Goal: Check status: Check status

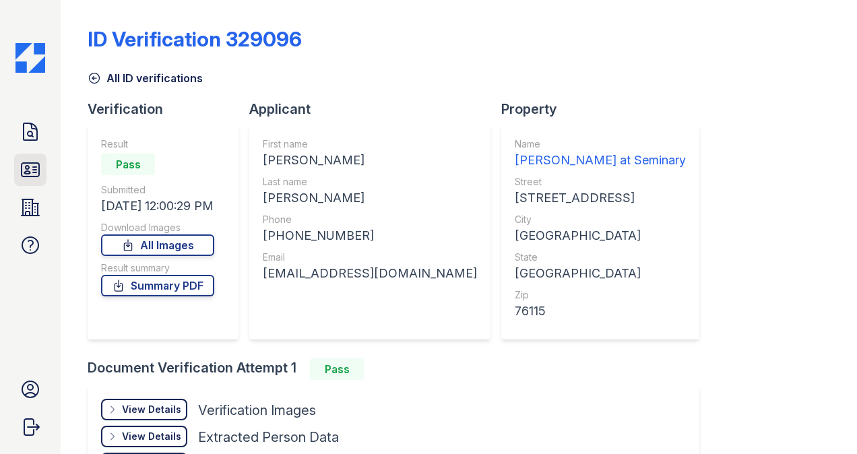
click at [30, 170] on icon at bounding box center [31, 170] width 22 height 22
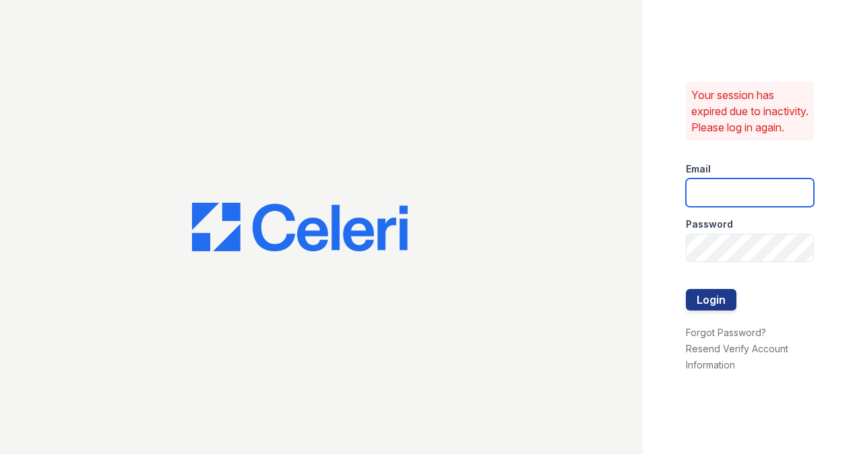
type input "estrella.pm@cafmanagement.com"
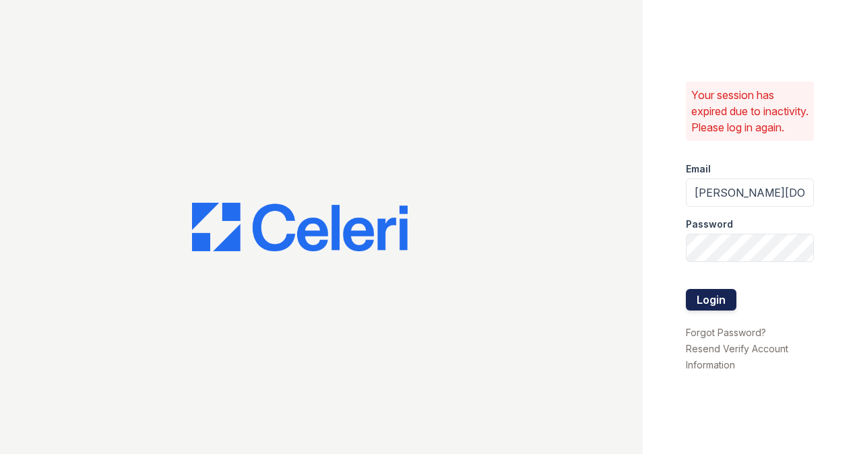
click at [714, 302] on button "Login" at bounding box center [711, 300] width 51 height 22
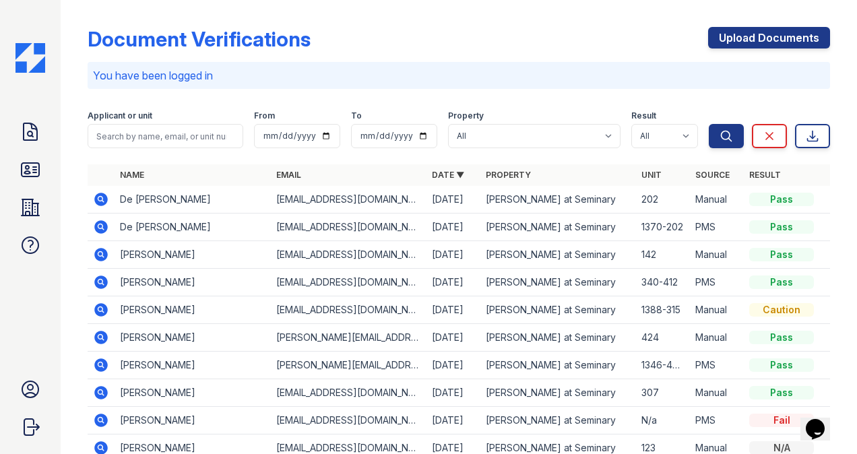
click at [100, 333] on icon at bounding box center [100, 337] width 13 height 13
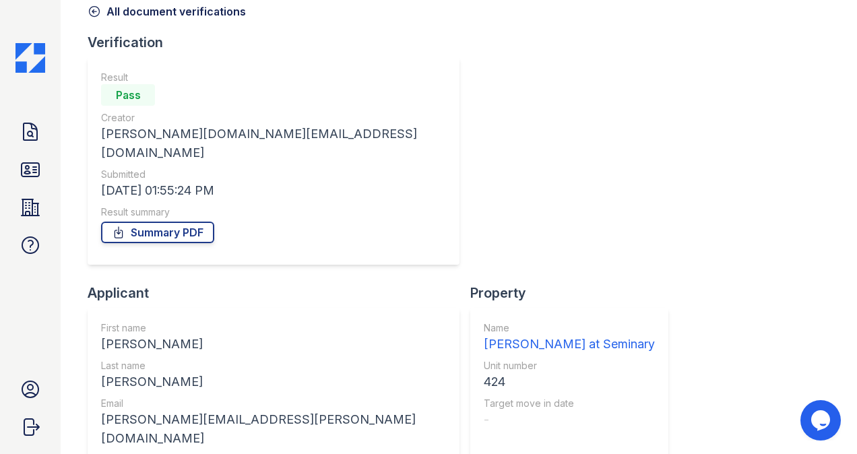
scroll to position [80, 0]
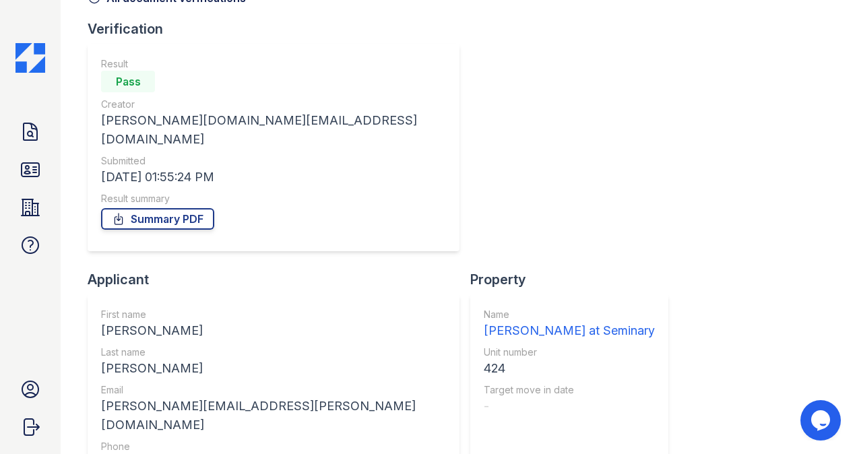
click at [33, 168] on icon at bounding box center [31, 170] width 22 height 22
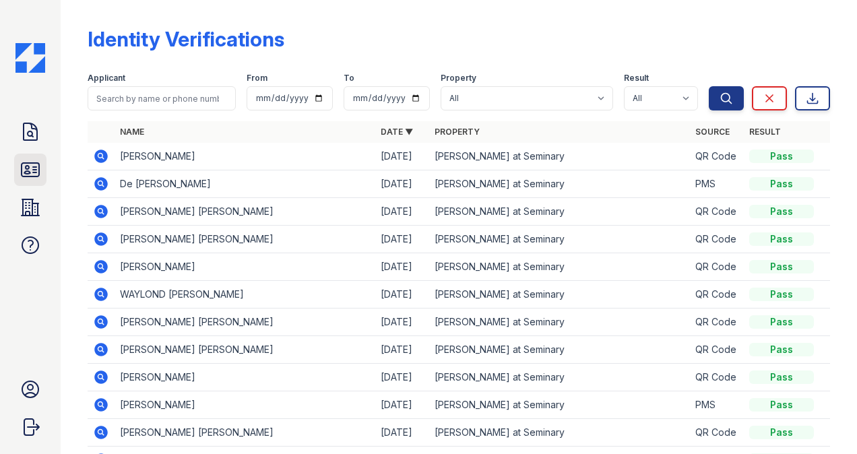
click at [27, 168] on icon at bounding box center [31, 169] width 18 height 13
click at [179, 94] on input "search" at bounding box center [162, 98] width 148 height 24
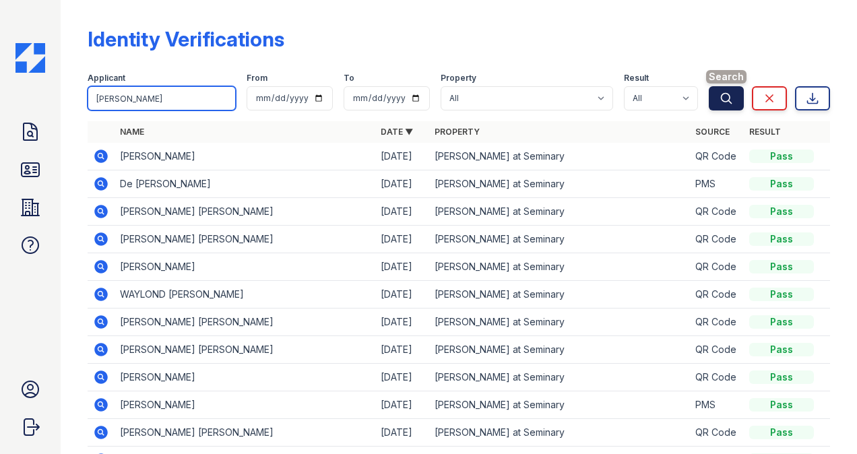
type input "[PERSON_NAME]"
click at [720, 98] on icon "submit" at bounding box center [726, 98] width 13 height 13
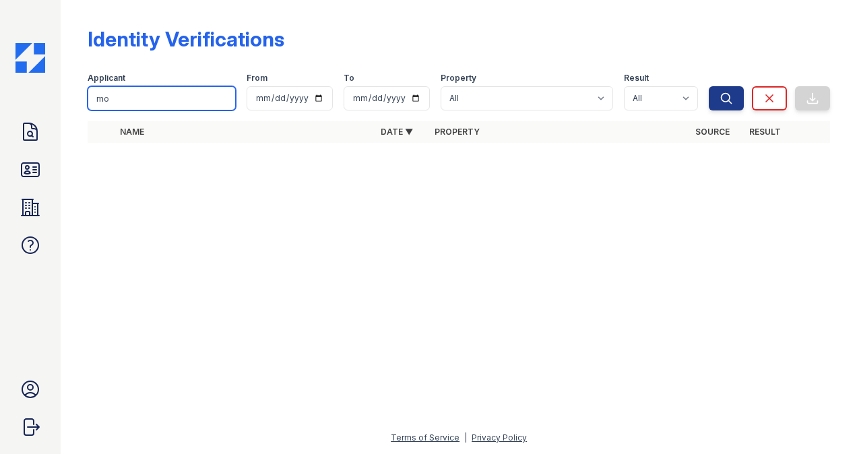
type input "m"
type input "[PERSON_NAME]"
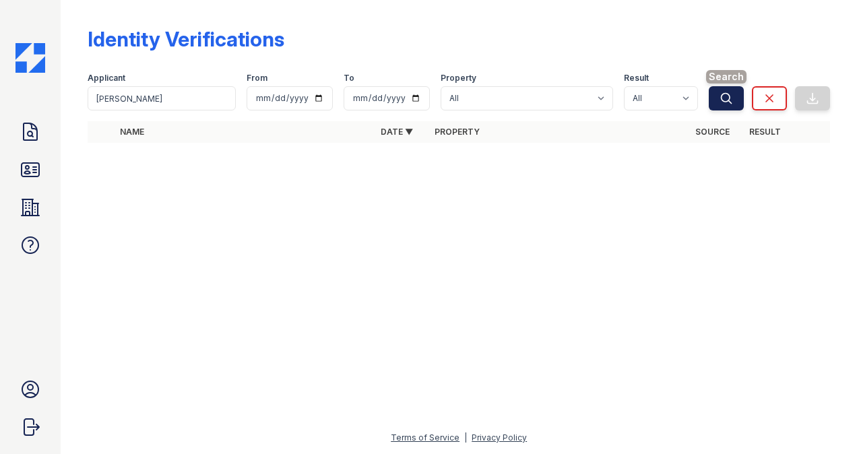
click at [720, 98] on icon "submit" at bounding box center [726, 98] width 13 height 13
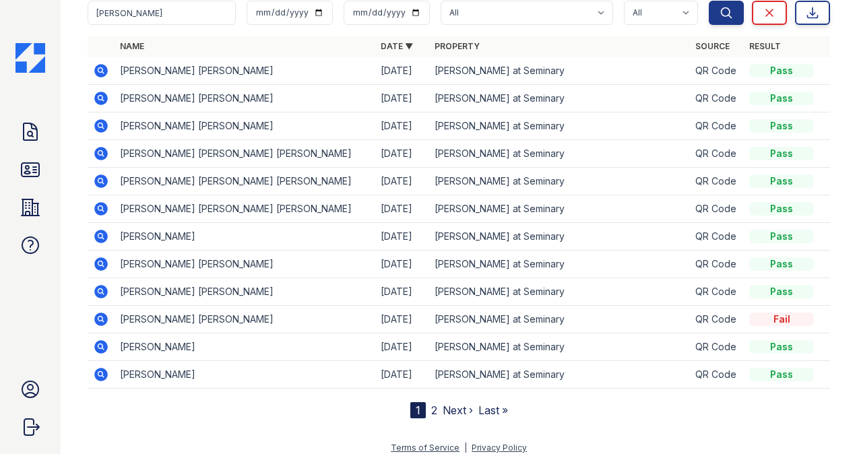
scroll to position [93, 0]
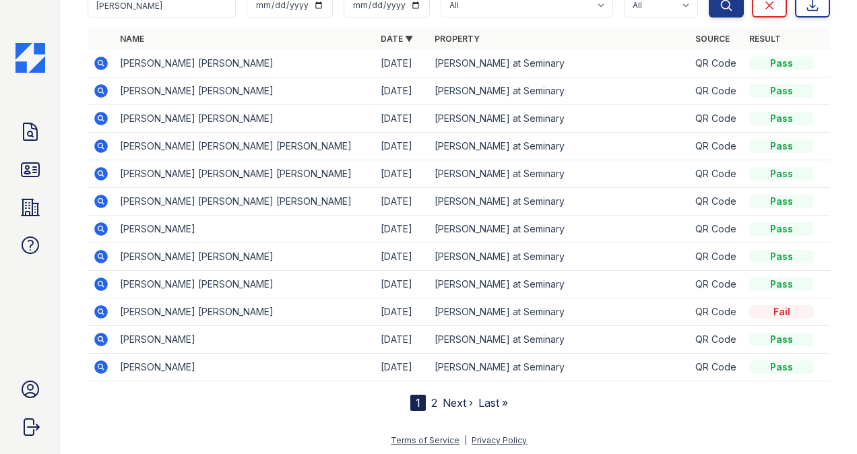
click at [453, 396] on link "Next ›" at bounding box center [458, 402] width 30 height 13
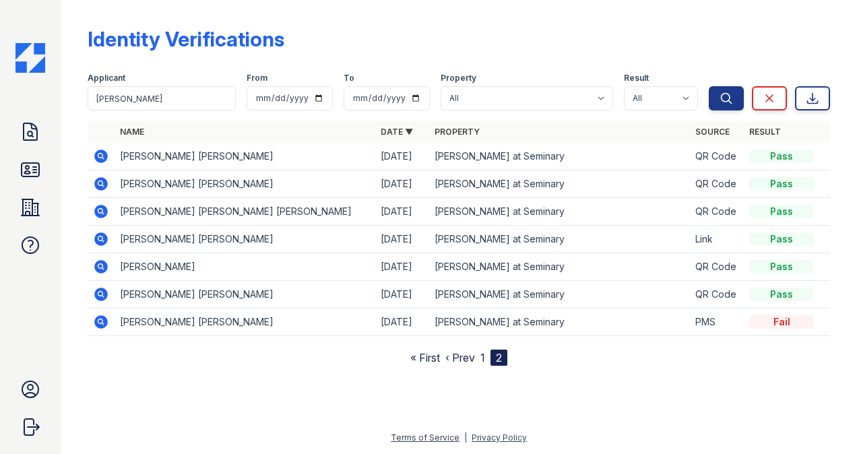
click at [464, 356] on link "‹ Prev" at bounding box center [460, 357] width 30 height 13
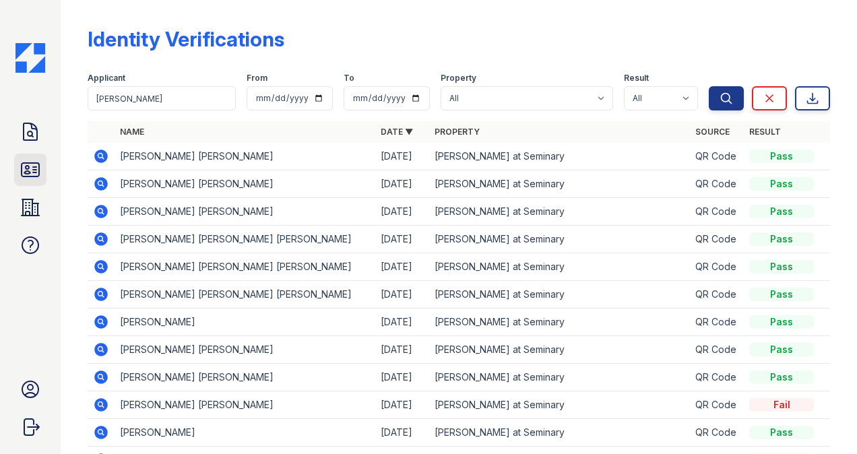
click at [34, 170] on icon at bounding box center [31, 169] width 18 height 13
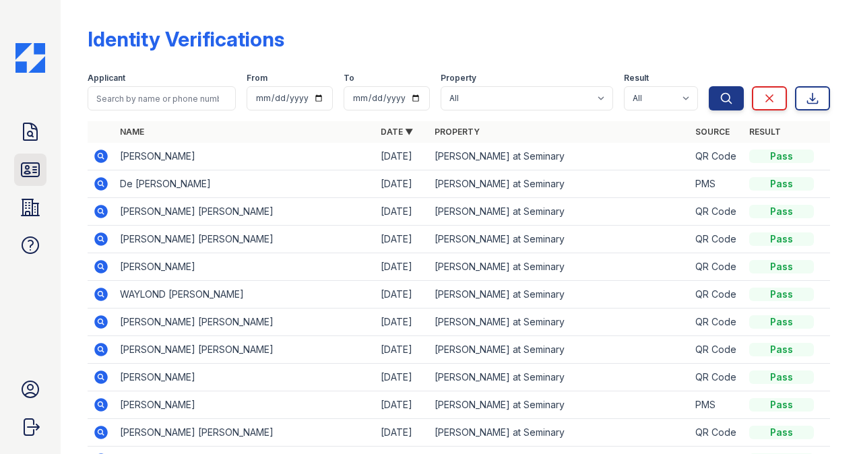
click at [30, 173] on icon at bounding box center [31, 169] width 18 height 13
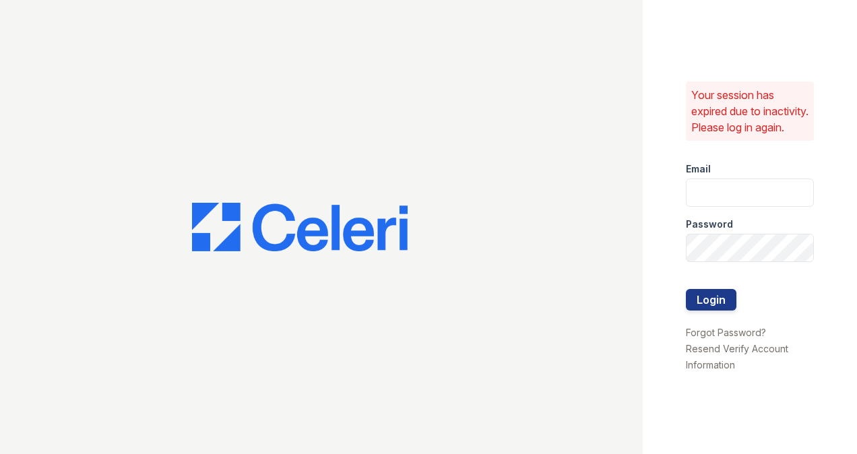
type input "[PERSON_NAME][DOMAIN_NAME][EMAIL_ADDRESS][DOMAIN_NAME]"
click at [699, 302] on button "Login" at bounding box center [711, 300] width 51 height 22
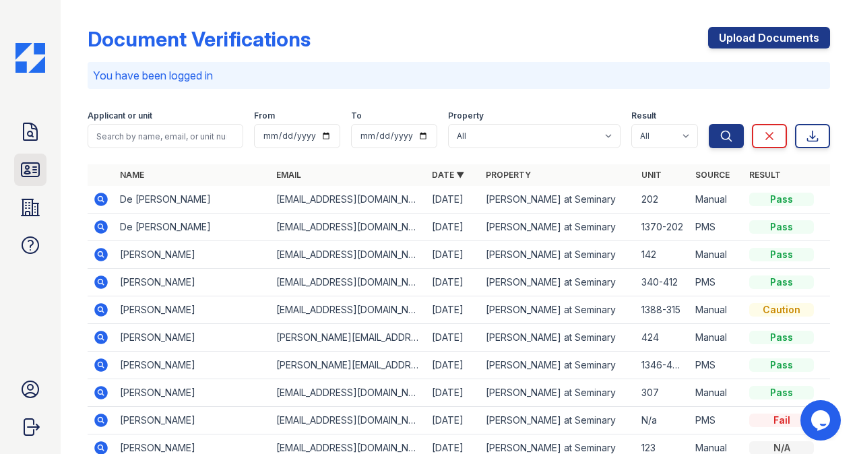
click at [28, 168] on icon at bounding box center [31, 169] width 18 height 13
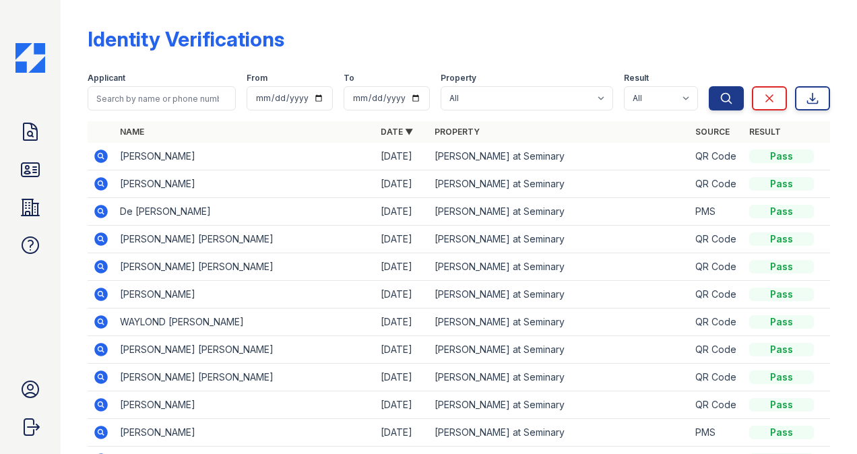
click at [103, 155] on icon at bounding box center [100, 156] width 13 height 13
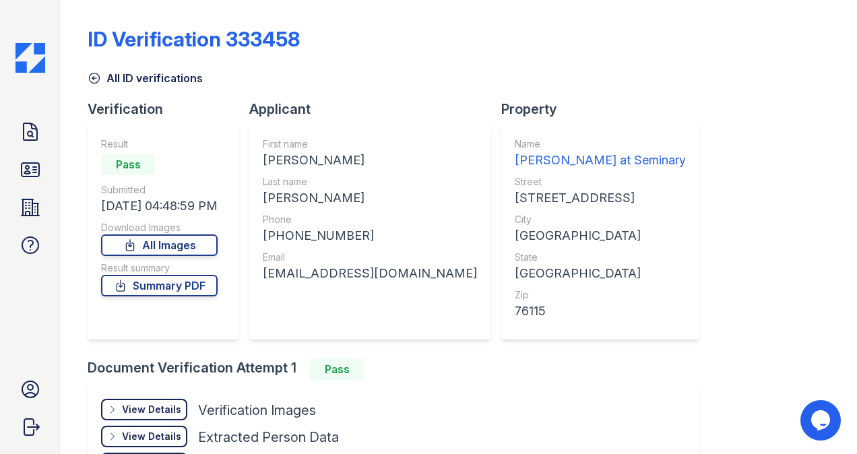
click at [162, 406] on div "View Details" at bounding box center [151, 409] width 59 height 13
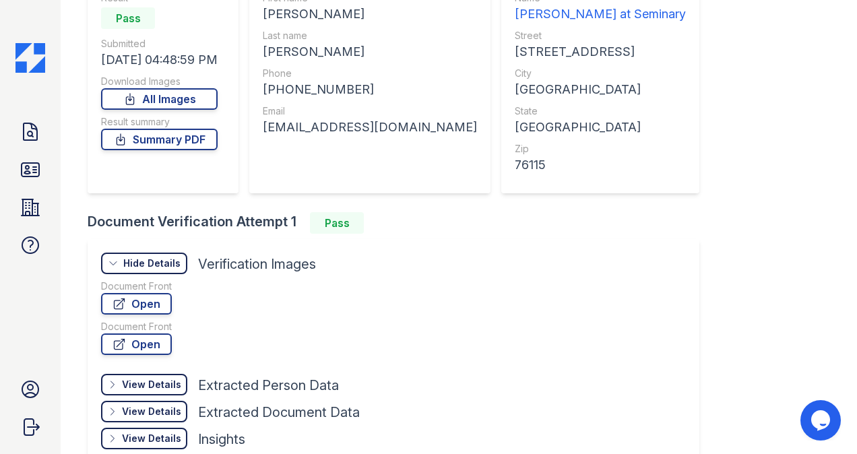
scroll to position [148, 0]
click at [142, 300] on link "Open" at bounding box center [136, 303] width 71 height 22
